Goal: Task Accomplishment & Management: Manage account settings

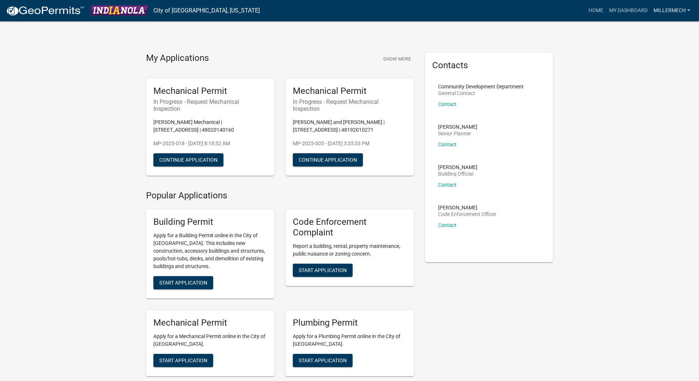
click at [679, 9] on link "MillerMech" at bounding box center [671, 11] width 43 height 14
click at [664, 57] on link "Logout" at bounding box center [663, 54] width 59 height 18
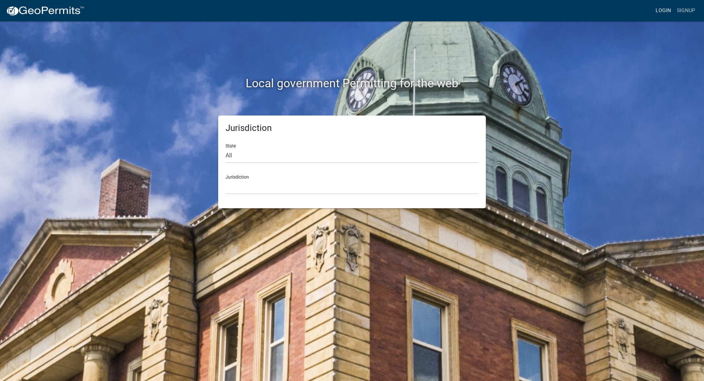
click at [668, 9] on link "Login" at bounding box center [663, 11] width 21 height 14
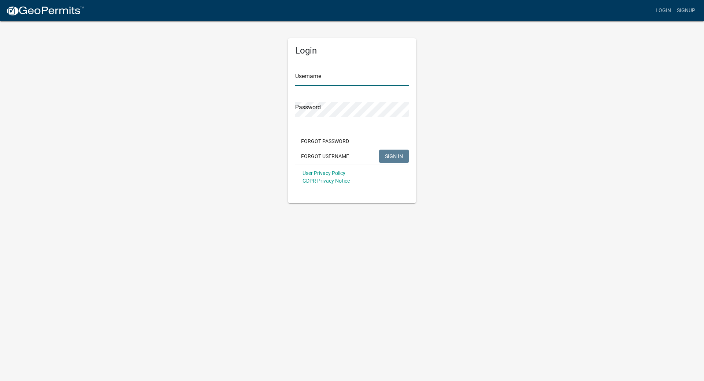
type input "MillerMech"
drag, startPoint x: 346, startPoint y: 78, endPoint x: 221, endPoint y: 78, distance: 124.3
click at [221, 78] on div "Login Username MillerMech Password Forgot Password Forgot Username SIGN IN User…" at bounding box center [352, 112] width 418 height 183
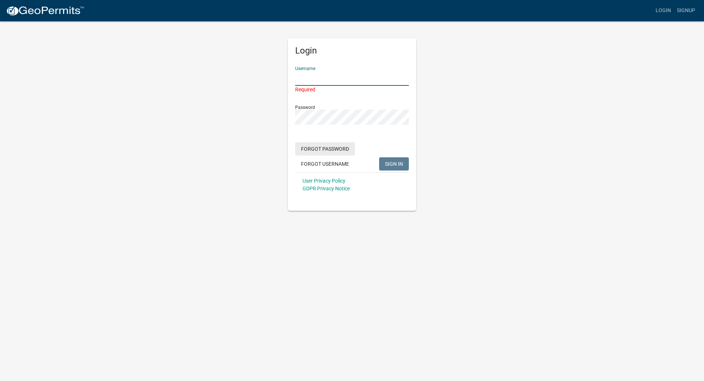
type input "[PERSON_NAME][EMAIL_ADDRESS][DOMAIN_NAME]"
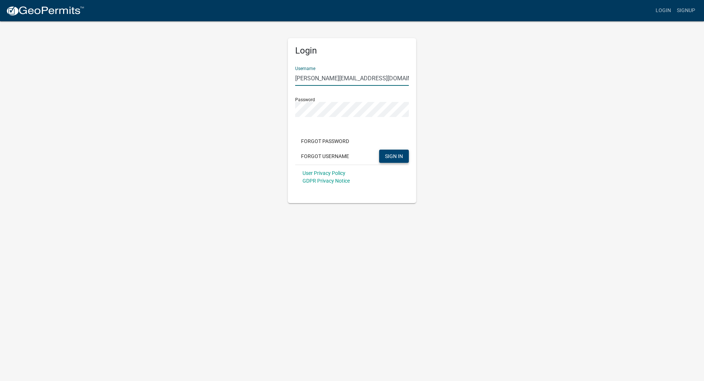
click at [395, 155] on span "SIGN IN" at bounding box center [394, 156] width 18 height 6
